Goal: Transaction & Acquisition: Purchase product/service

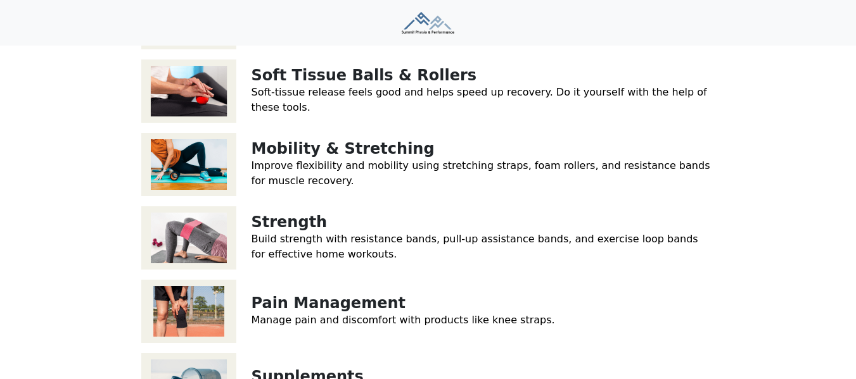
scroll to position [190, 0]
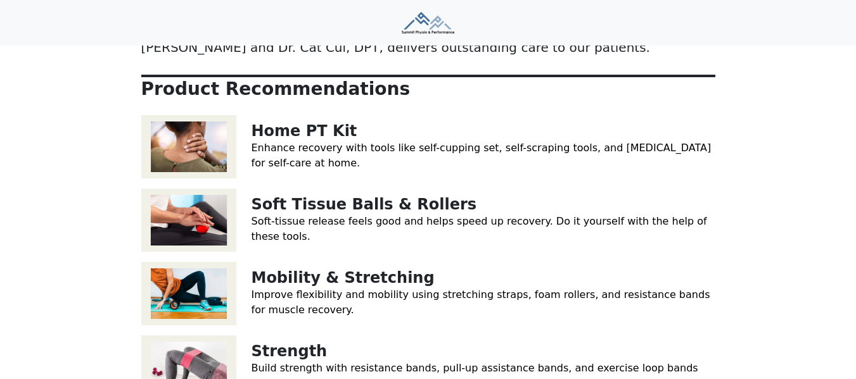
click at [200, 146] on img at bounding box center [188, 146] width 95 height 63
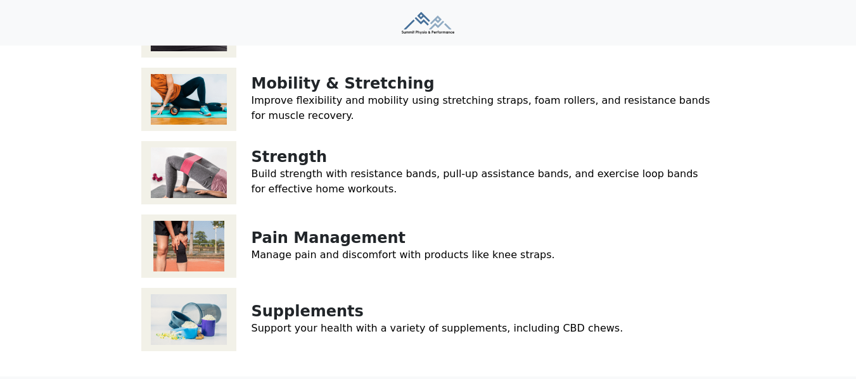
scroll to position [380, 0]
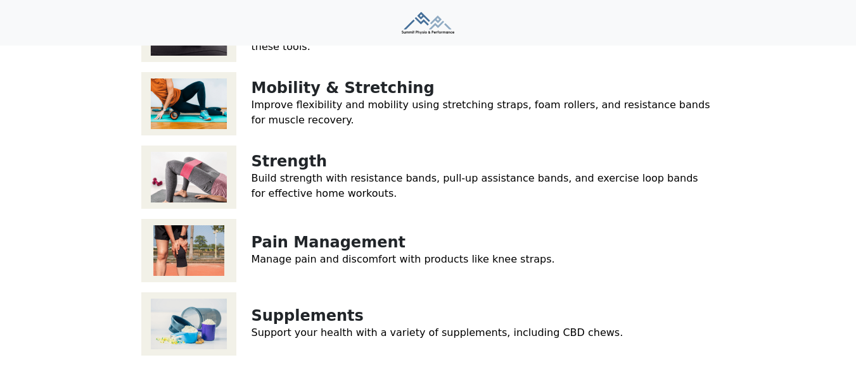
click at [203, 160] on img at bounding box center [188, 177] width 95 height 63
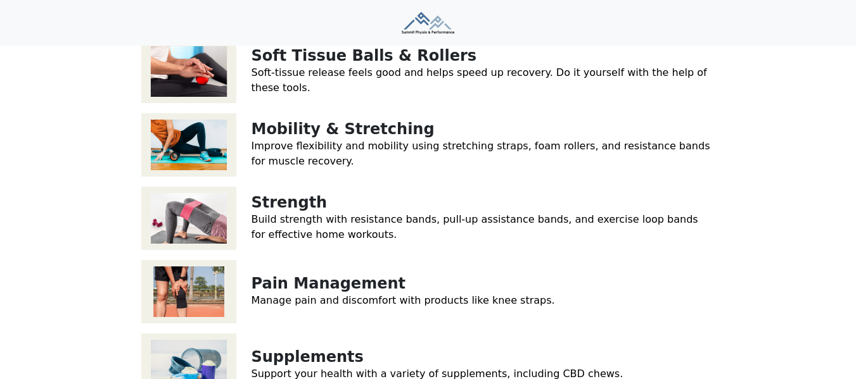
scroll to position [317, 0]
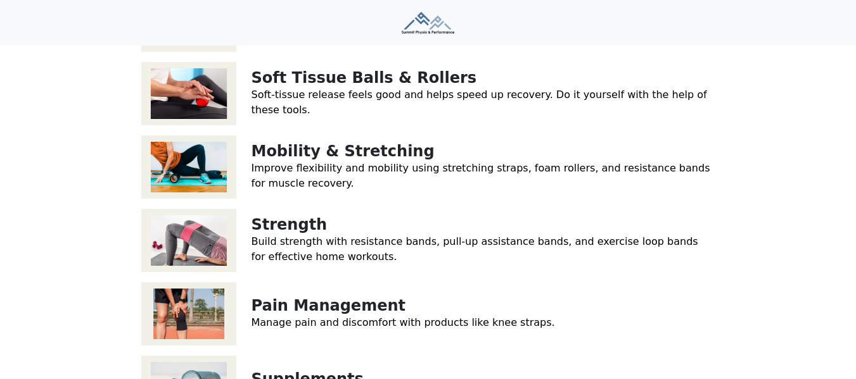
click at [283, 162] on link "Improve flexibility and mobility using stretching straps, foam rollers, and res…" at bounding box center [481, 175] width 459 height 27
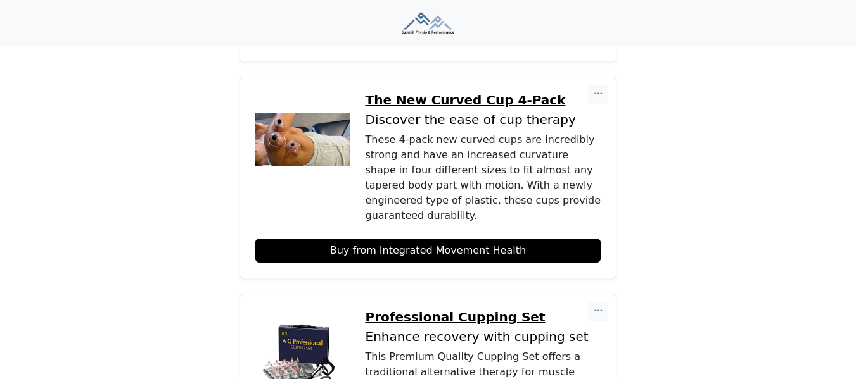
scroll to position [1014, 0]
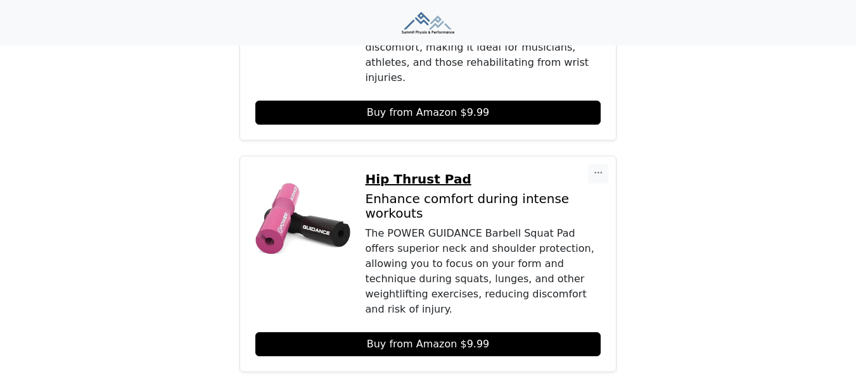
scroll to position [1445, 0]
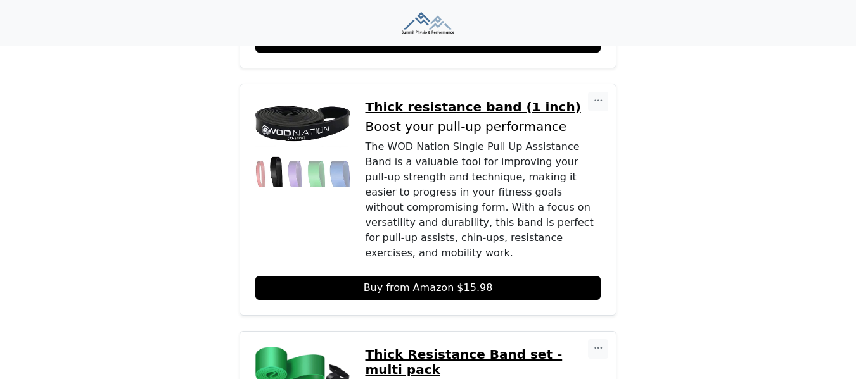
scroll to position [1014, 0]
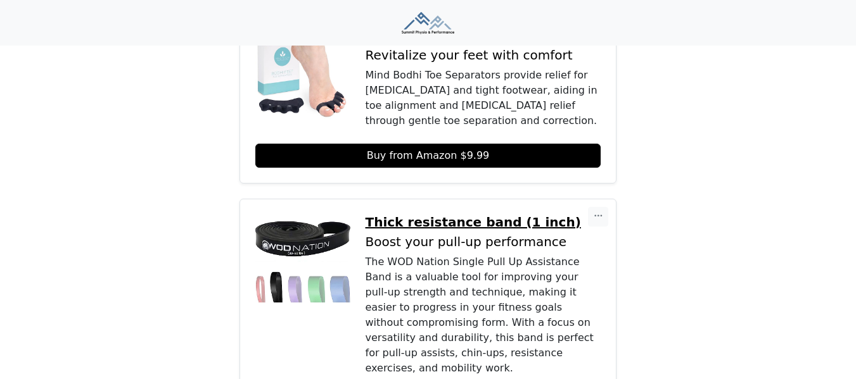
click at [398, 215] on p "Thick resistance band (1 inch)" at bounding box center [484, 222] width 236 height 15
